Goal: Find contact information: Find contact information

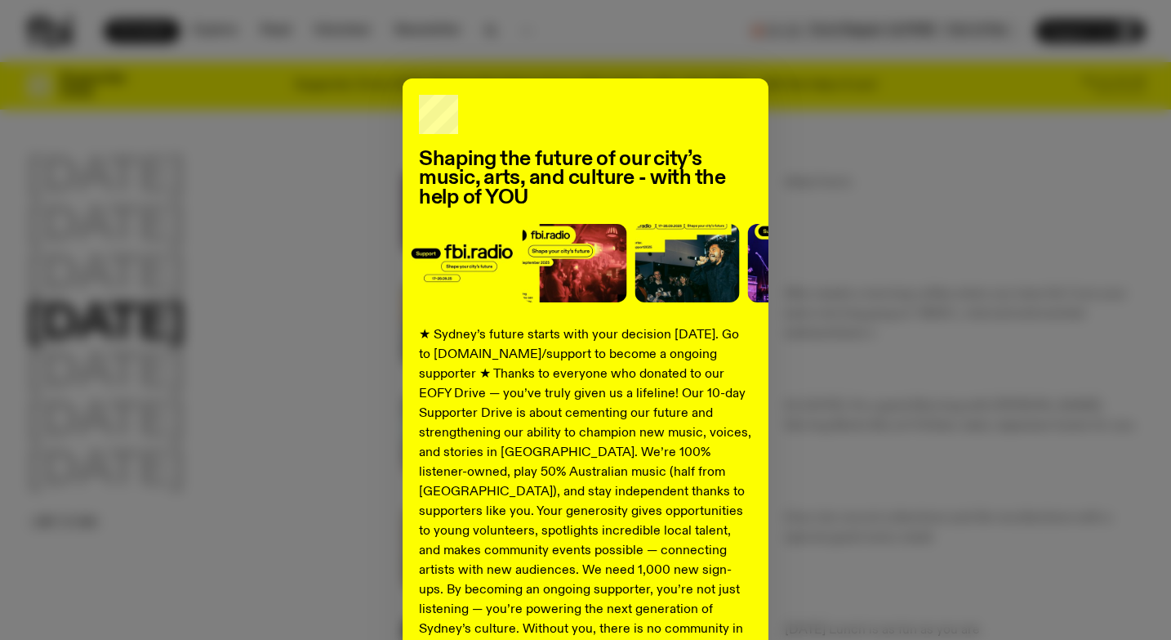
scroll to position [28, 0]
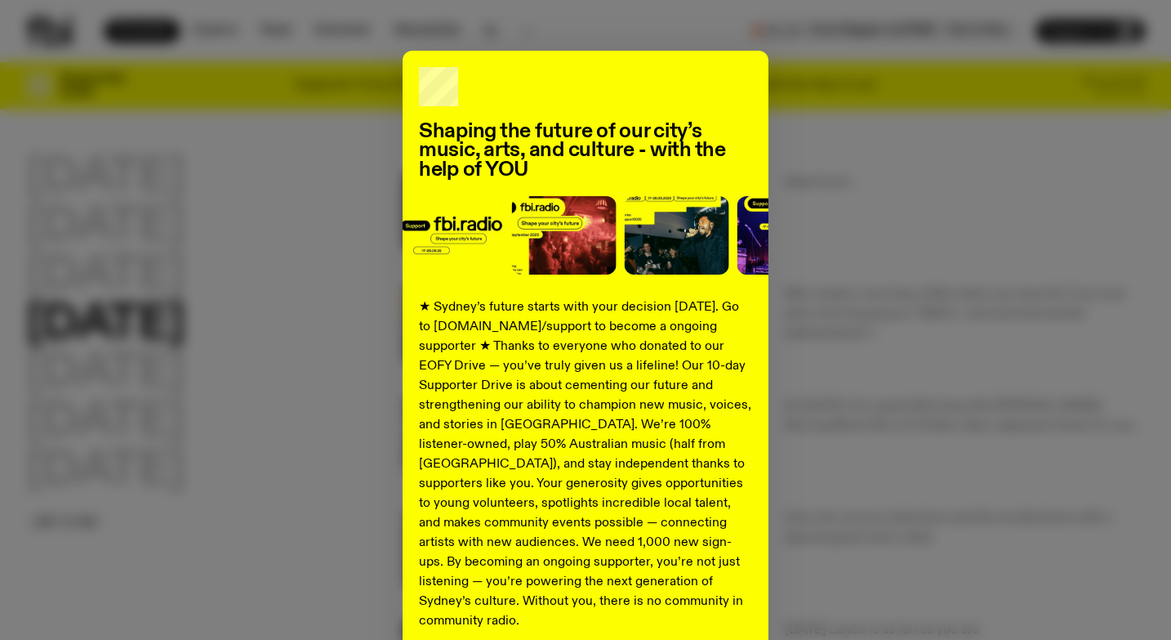
click at [348, 115] on div "Shaping the future of our city’s music, arts, and culture - with the help of YO…" at bounding box center [585, 386] width 1119 height 671
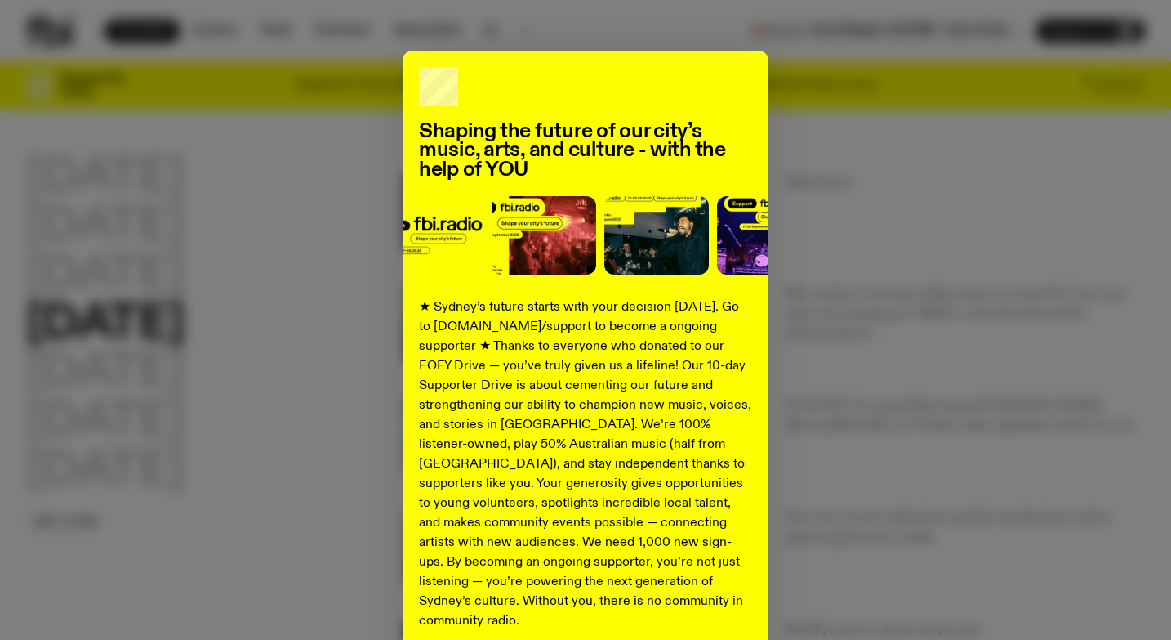
click at [1103, 84] on div "Shaping the future of our city’s music, arts, and culture - with the help of YO…" at bounding box center [585, 386] width 1119 height 671
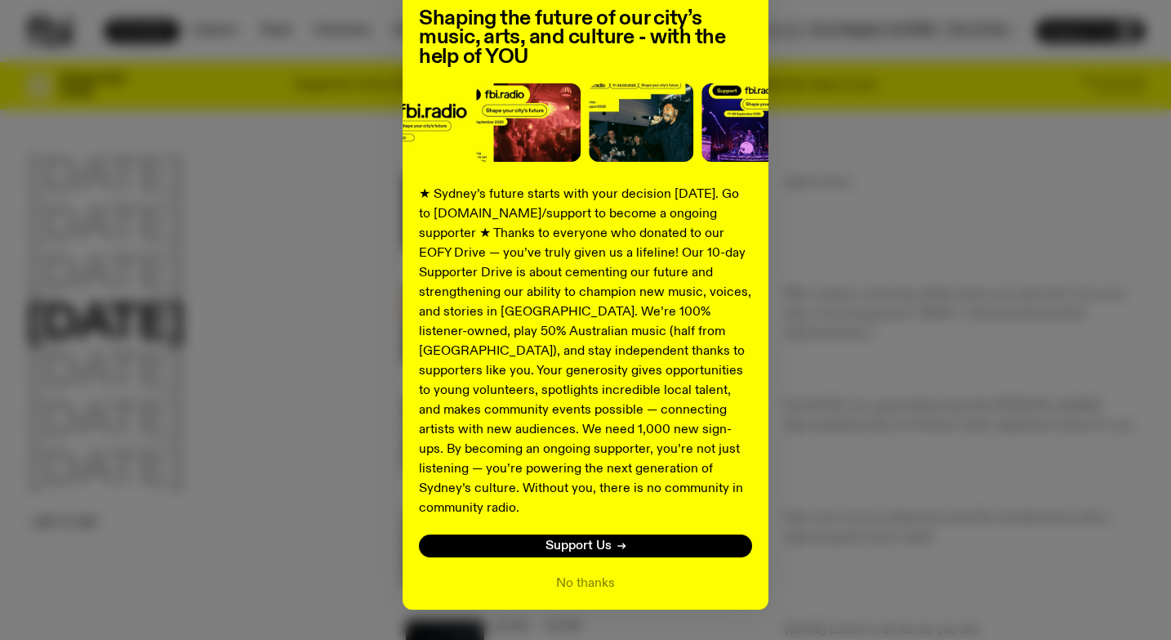
scroll to position [168, 0]
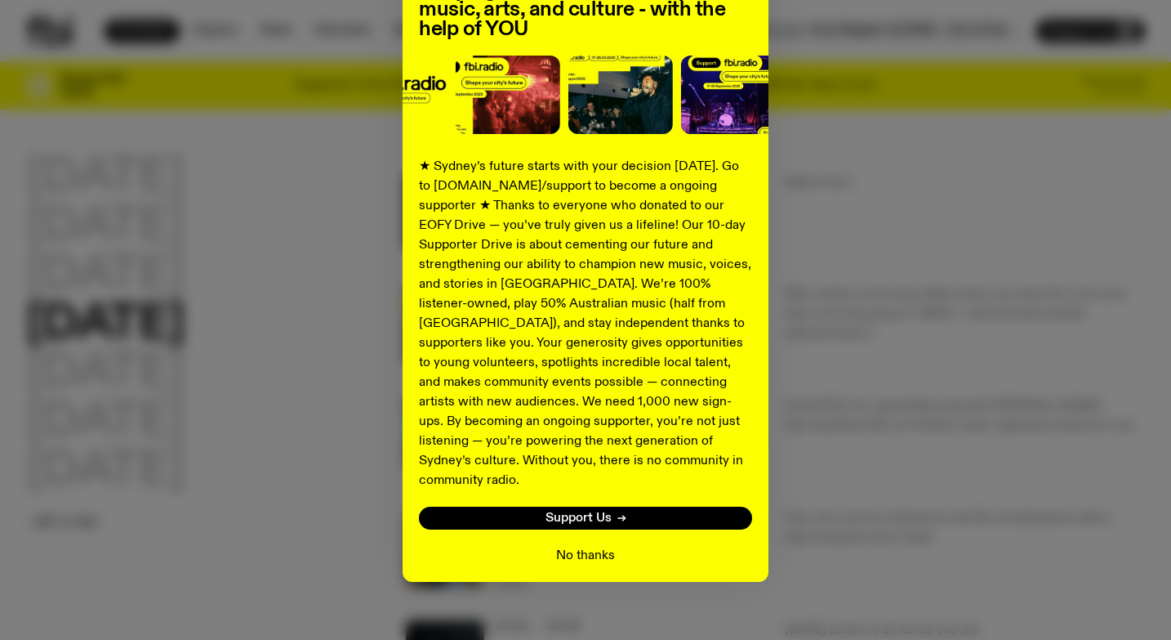
click at [591, 546] on button "No thanks" at bounding box center [585, 556] width 59 height 20
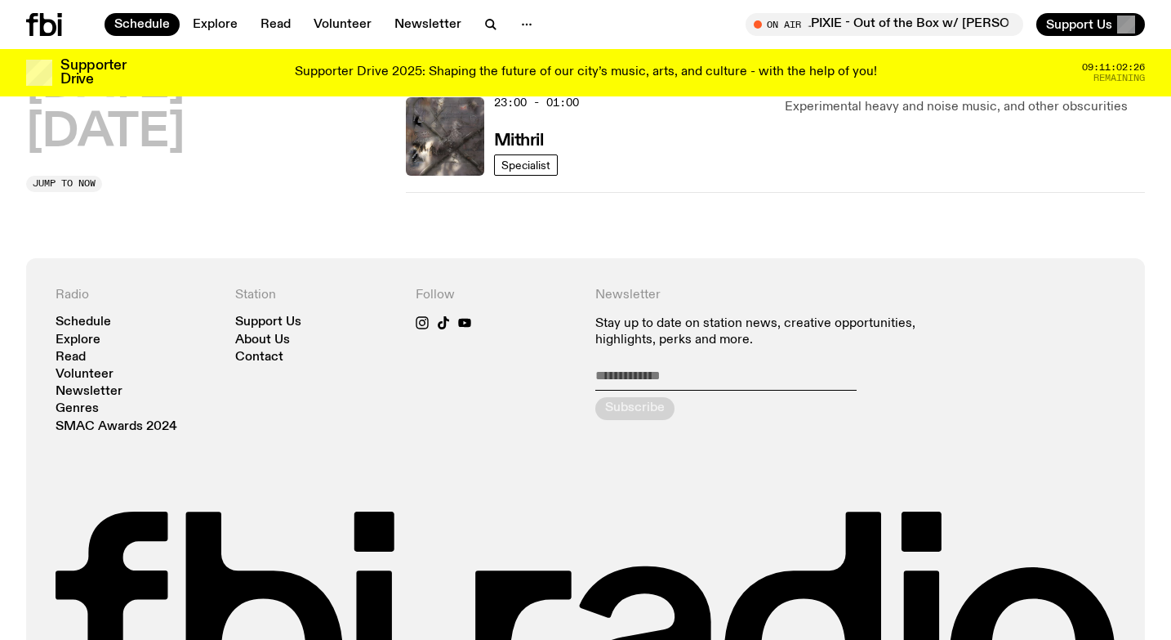
scroll to position [1071, 0]
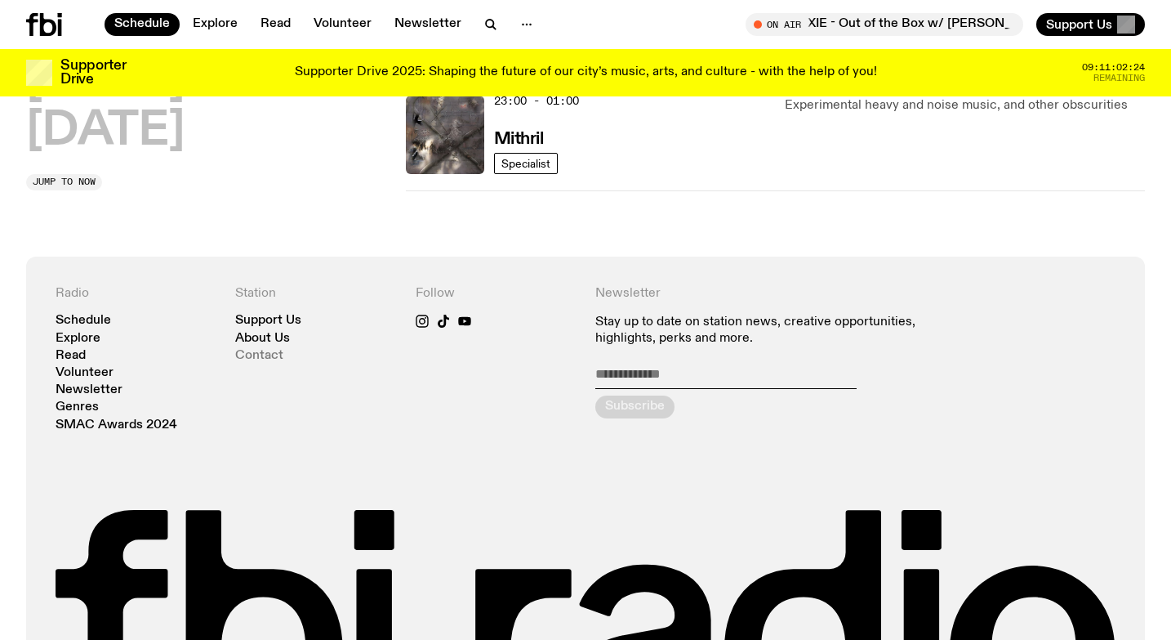
click at [275, 354] on link "Contact" at bounding box center [259, 356] width 48 height 12
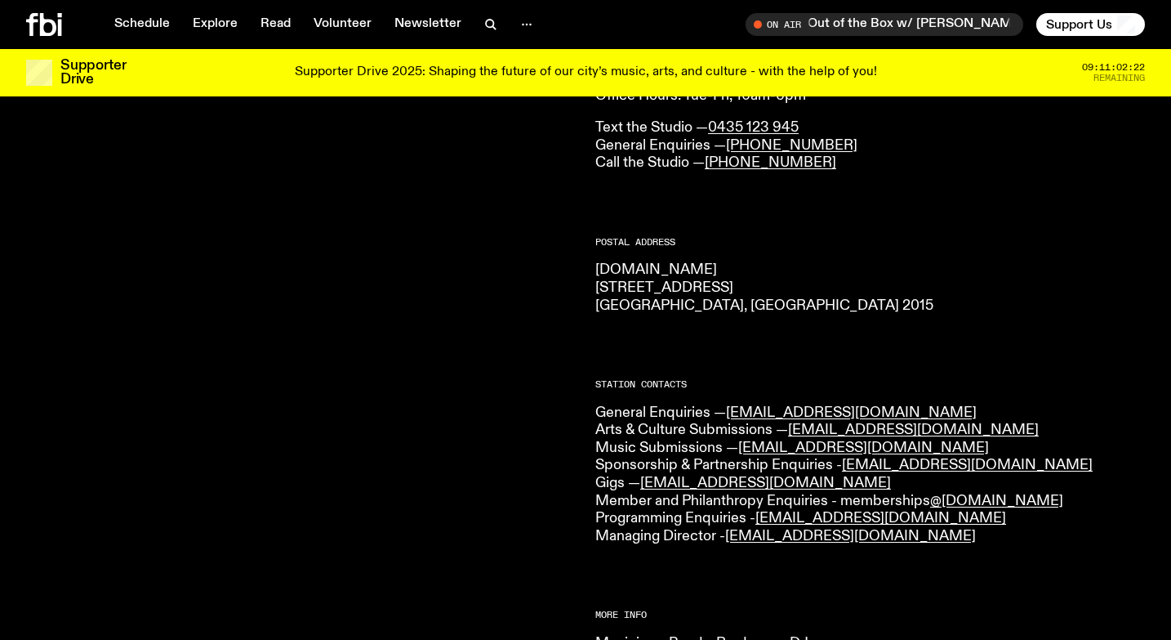
scroll to position [167, 0]
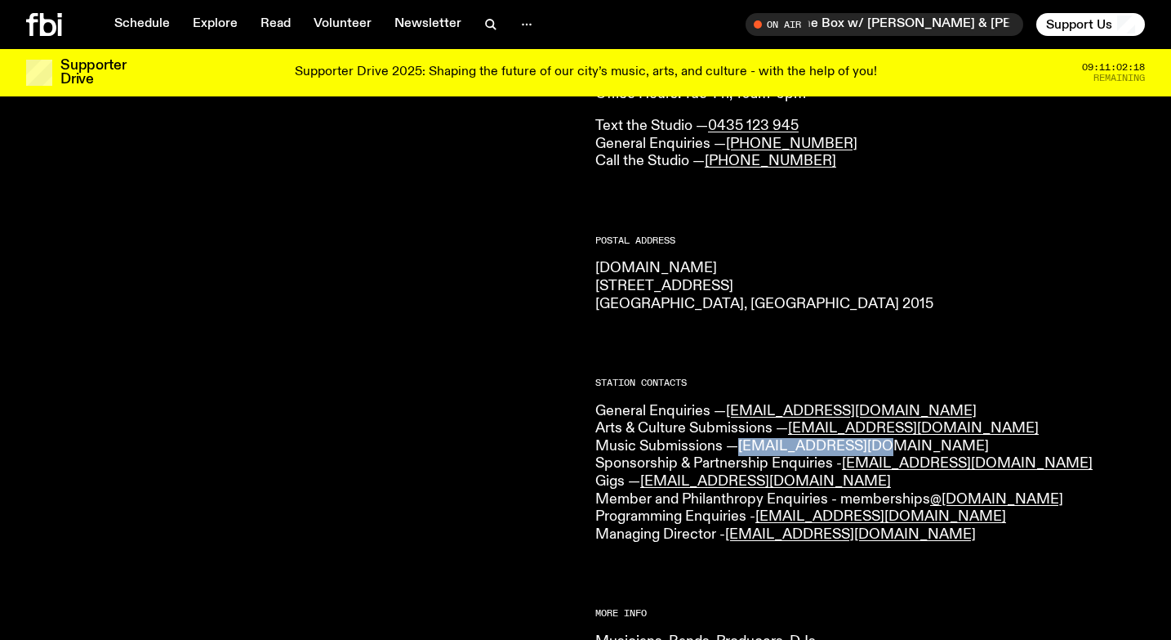
drag, startPoint x: 869, startPoint y: 447, endPoint x: 747, endPoint y: 444, distance: 122.5
click at [747, 444] on p "General Enquiries — [EMAIL_ADDRESS][DOMAIN_NAME] Arts & Culture Submissions — […" at bounding box center [870, 473] width 550 height 141
copy link "[EMAIL_ADDRESS][DOMAIN_NAME]"
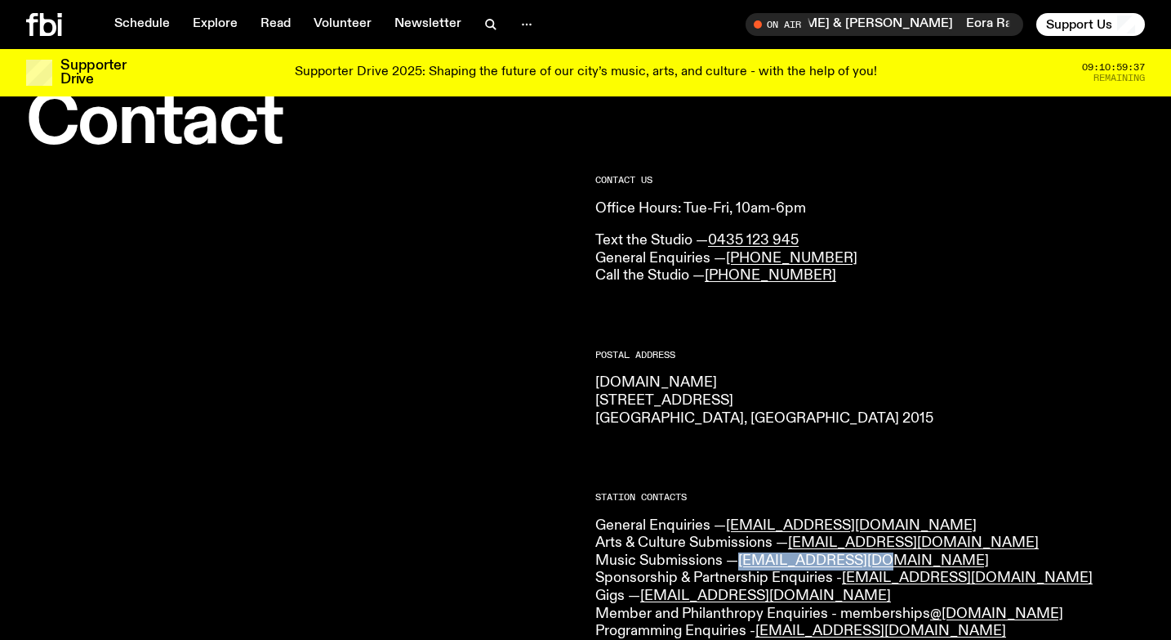
scroll to position [0, 0]
